Goal: Check status

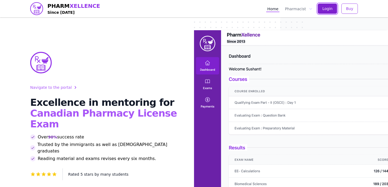
click at [330, 11] on span "Login" at bounding box center [327, 8] width 10 height 5
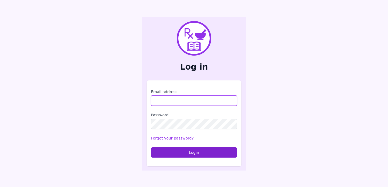
type input "**********"
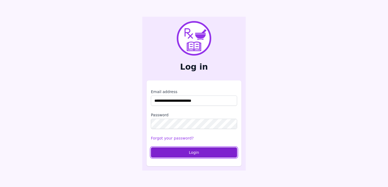
click at [175, 150] on button "Login" at bounding box center [194, 152] width 86 height 10
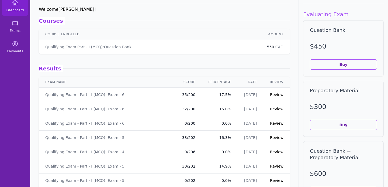
click at [93, 91] on td "Qualifying Exam - Part - I (MCQ): Exam - 6" at bounding box center [106, 95] width 134 height 14
click at [273, 95] on link "Review" at bounding box center [276, 94] width 13 height 4
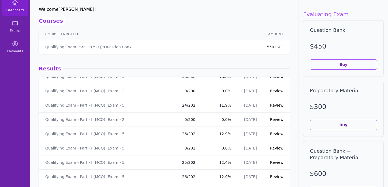
scroll to position [113, 0]
